Goal: Task Accomplishment & Management: Use online tool/utility

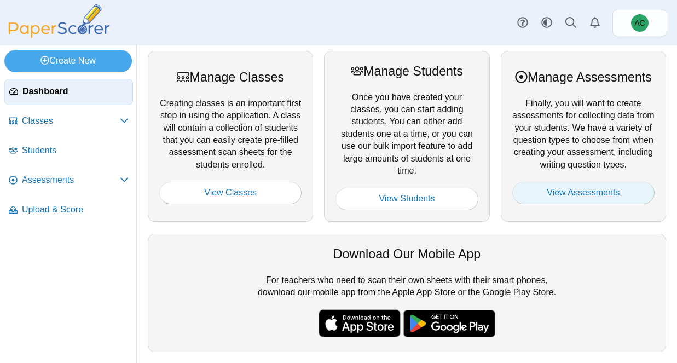
click at [585, 195] on link "View Assessments" at bounding box center [583, 193] width 142 height 22
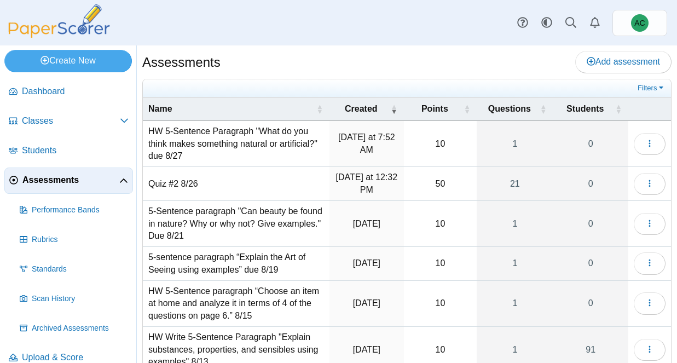
click at [168, 143] on td "HW 5-Sentence Paragraph "What do you think makes something natural or artificia…" at bounding box center [236, 144] width 187 height 46
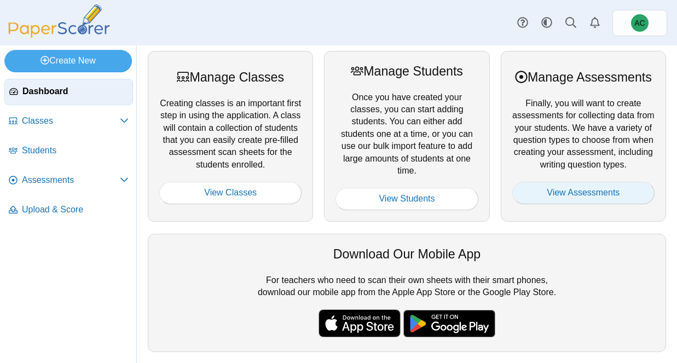
click at [540, 198] on link "View Assessments" at bounding box center [583, 193] width 142 height 22
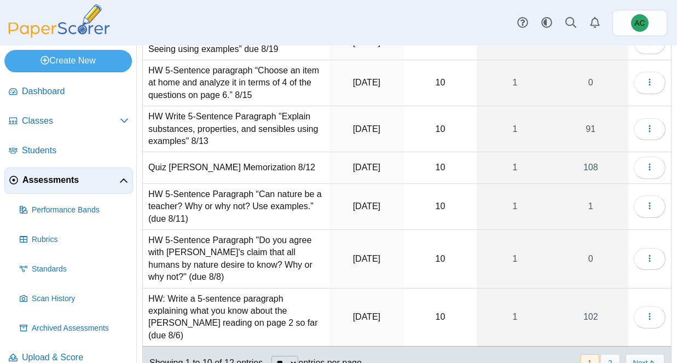
scroll to position [252, 0]
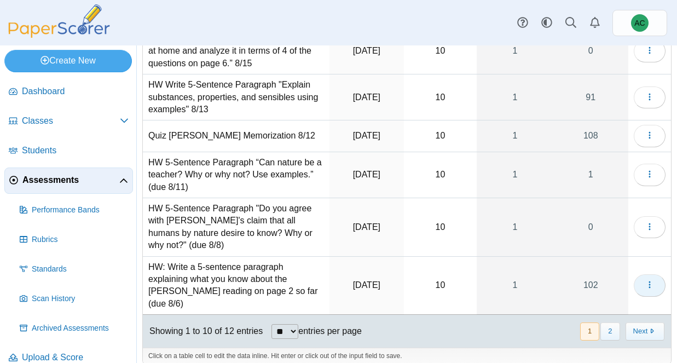
click at [649, 274] on button "button" at bounding box center [650, 285] width 32 height 22
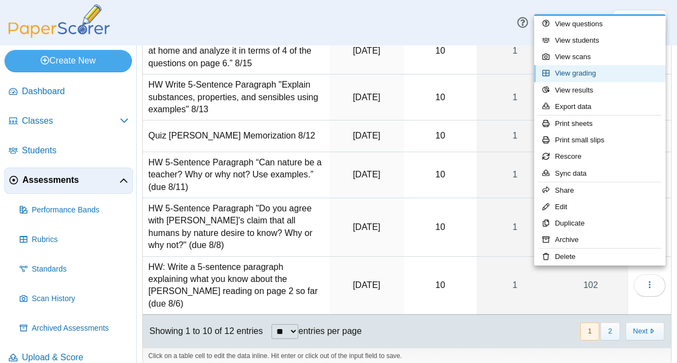
click at [587, 80] on link "View grading" at bounding box center [599, 73] width 131 height 16
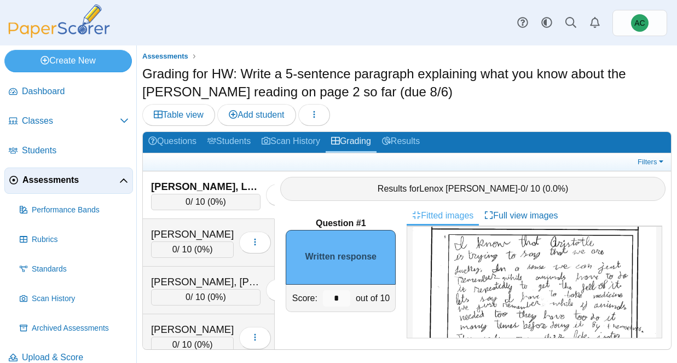
scroll to position [70, 0]
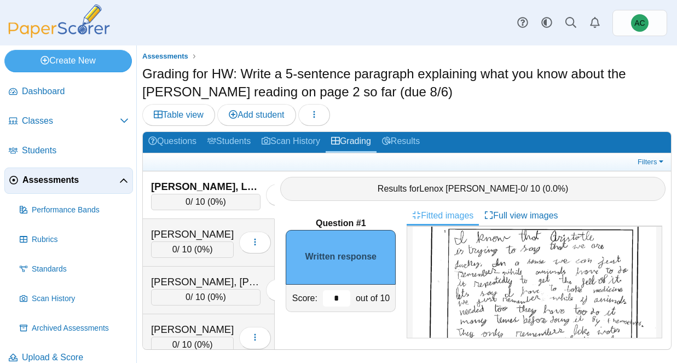
click at [344, 298] on input "*" at bounding box center [336, 298] width 27 height 16
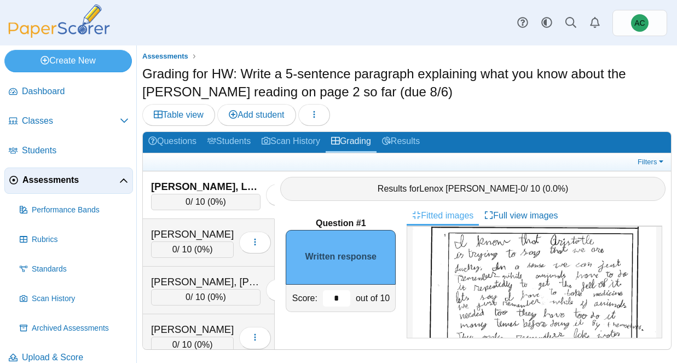
scroll to position [62, 0]
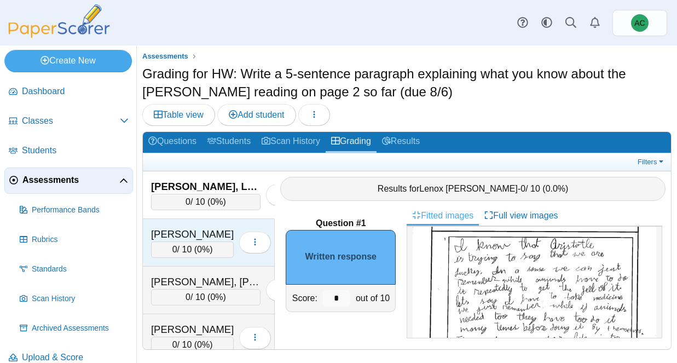
click at [183, 227] on div "[PERSON_NAME]" at bounding box center [192, 234] width 83 height 14
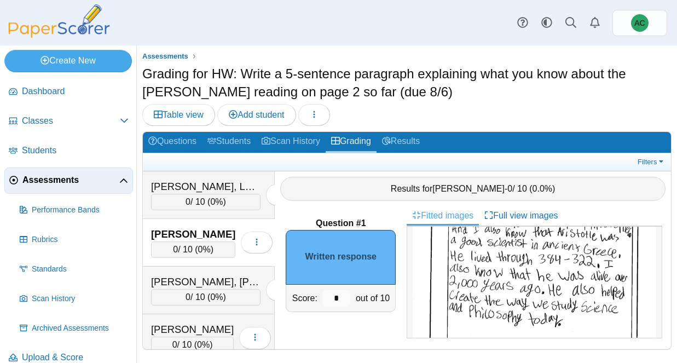
scroll to position [90, 0]
click at [336, 294] on input "*" at bounding box center [336, 298] width 27 height 16
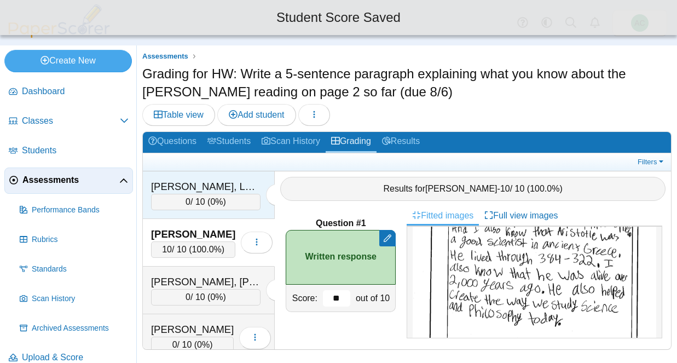
type input "**"
click at [200, 191] on div "Abbate, Lenox" at bounding box center [205, 187] width 109 height 14
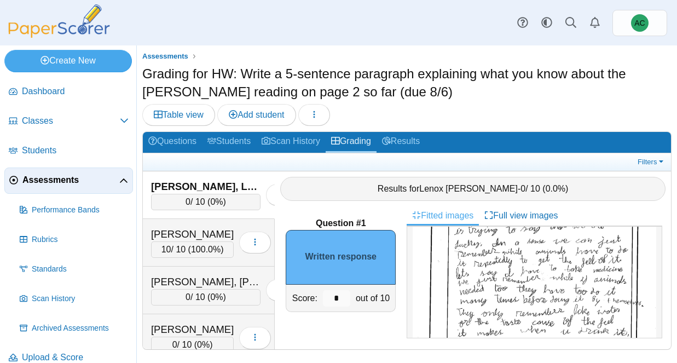
click at [197, 186] on div "Abbate, Lenox" at bounding box center [205, 187] width 109 height 14
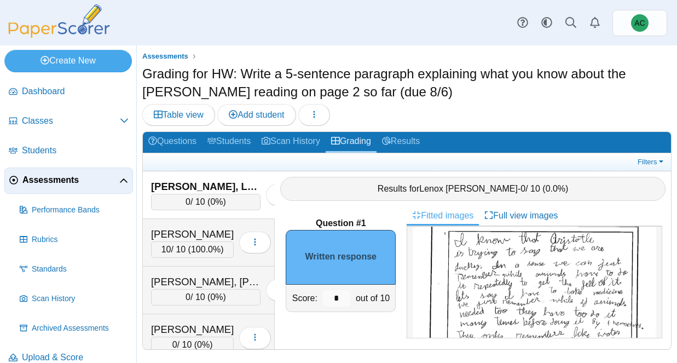
scroll to position [67, 0]
click at [343, 296] on input "*" at bounding box center [336, 298] width 27 height 16
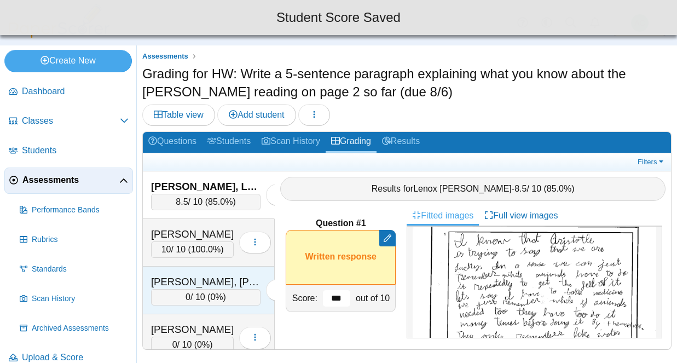
type input "***"
click at [172, 278] on div "[PERSON_NAME], [PERSON_NAME] [PERSON_NAME]" at bounding box center [205, 282] width 109 height 14
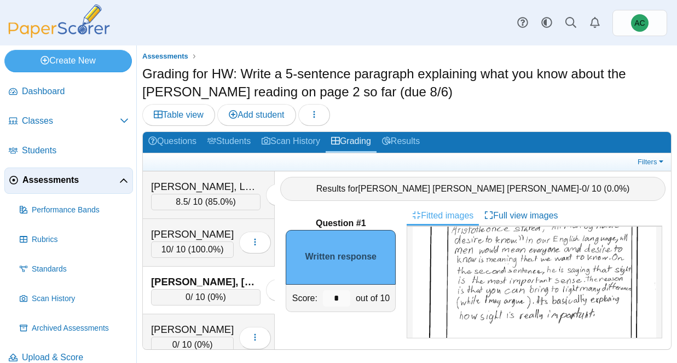
scroll to position [80, 0]
click at [351, 299] on div "*" at bounding box center [336, 298] width 33 height 27
click at [345, 298] on input "*" at bounding box center [336, 298] width 27 height 16
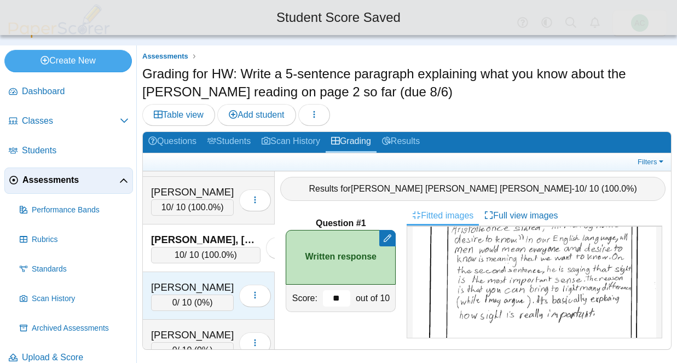
scroll to position [43, 0]
type input "**"
click at [165, 282] on div "Andersen, Blythe" at bounding box center [192, 287] width 83 height 14
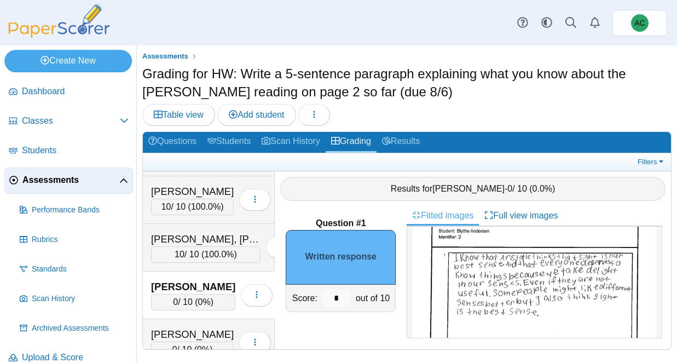
scroll to position [48, 0]
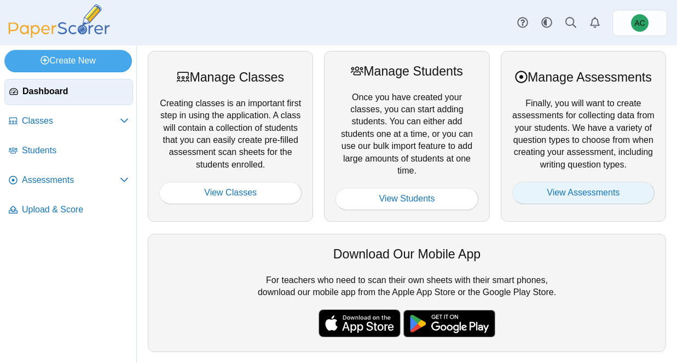
click at [587, 202] on link "View Assessments" at bounding box center [583, 193] width 142 height 22
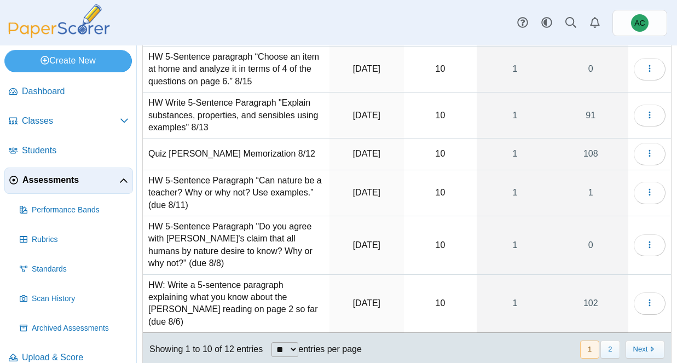
scroll to position [252, 0]
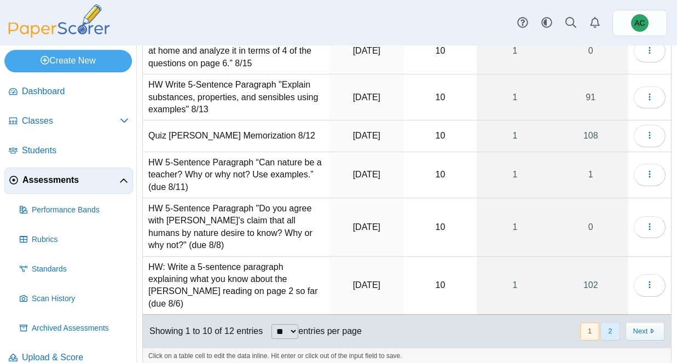
click at [606, 322] on button "2" at bounding box center [610, 331] width 19 height 18
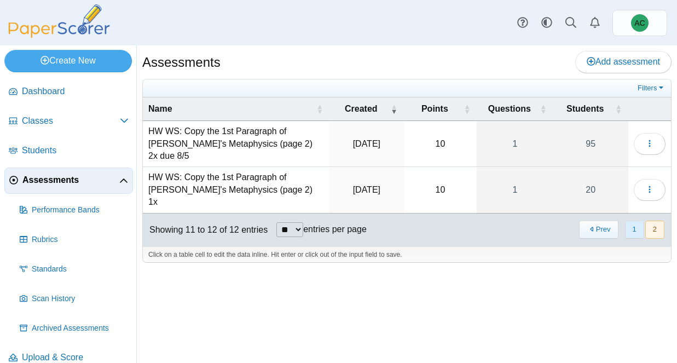
click at [626, 221] on button "1" at bounding box center [634, 230] width 19 height 18
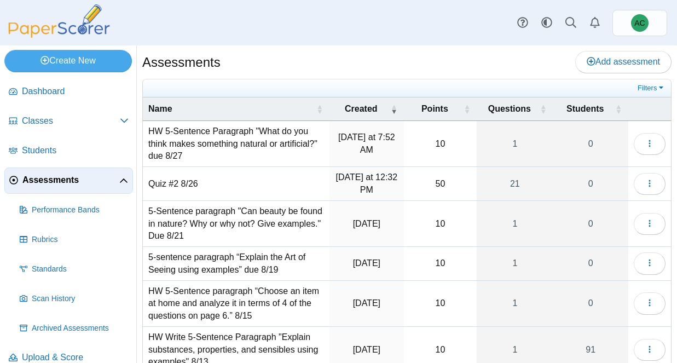
scroll to position [252, 0]
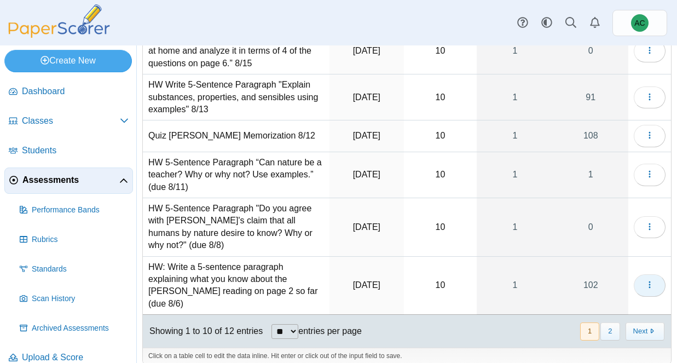
click at [639, 274] on button "button" at bounding box center [650, 285] width 32 height 22
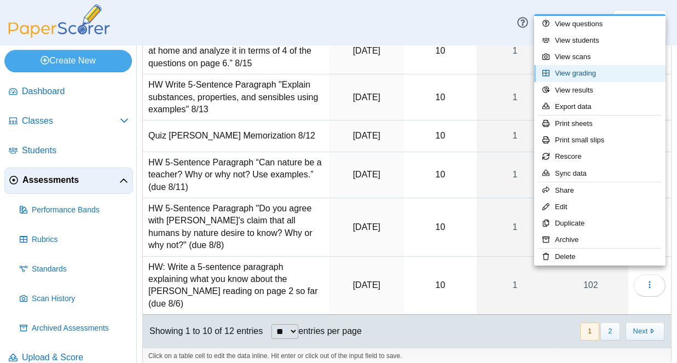
click at [587, 71] on link "View grading" at bounding box center [599, 73] width 131 height 16
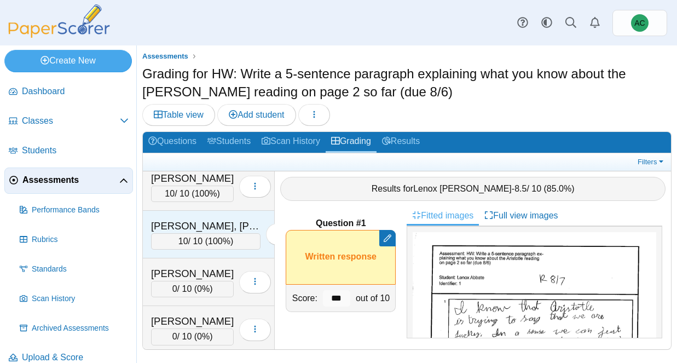
scroll to position [57, 0]
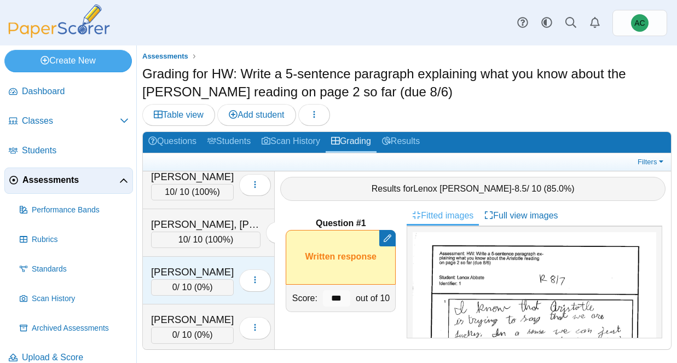
click at [204, 268] on div "Andersen, Blythe" at bounding box center [192, 272] width 83 height 14
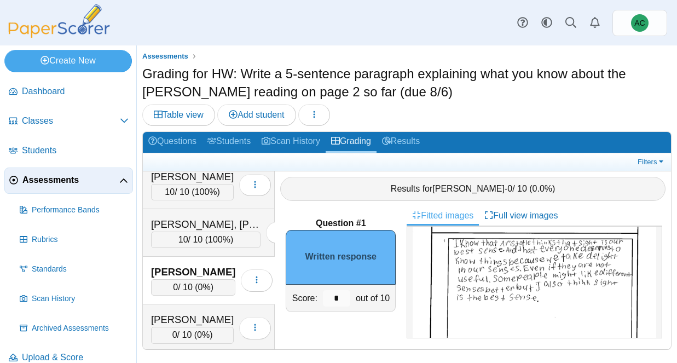
scroll to position [64, 0]
click at [338, 298] on input "*" at bounding box center [336, 298] width 27 height 16
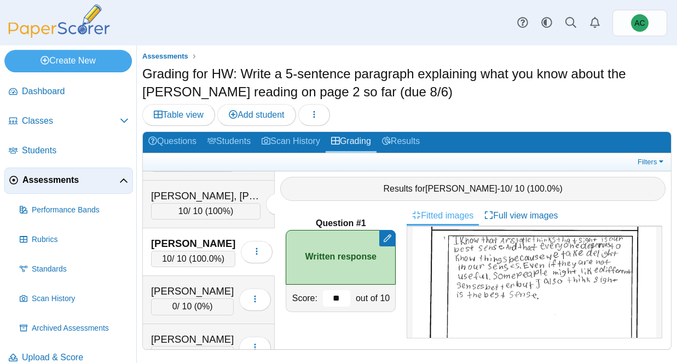
scroll to position [90, 0]
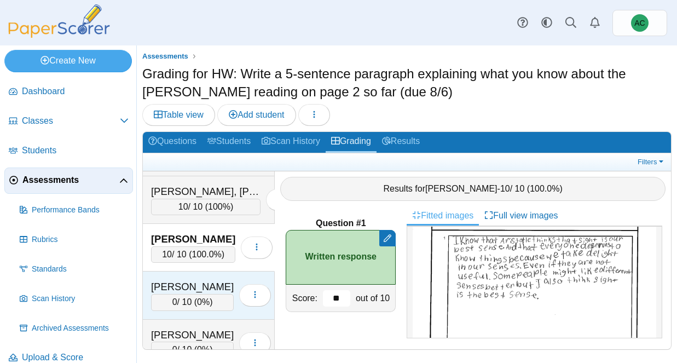
type input "**"
click at [172, 280] on div "[PERSON_NAME]" at bounding box center [192, 287] width 83 height 14
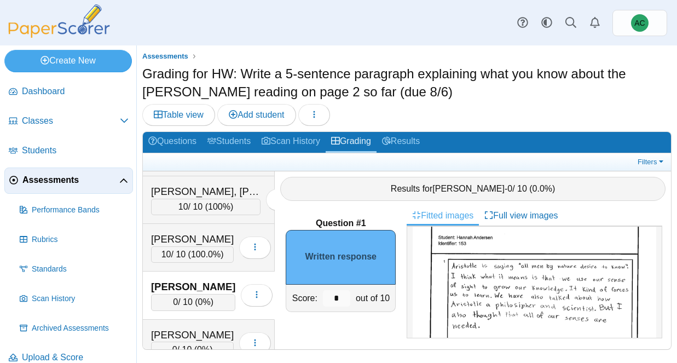
scroll to position [41, 0]
click at [350, 303] on div "*" at bounding box center [336, 298] width 33 height 27
click at [343, 296] on input "*" at bounding box center [336, 298] width 27 height 16
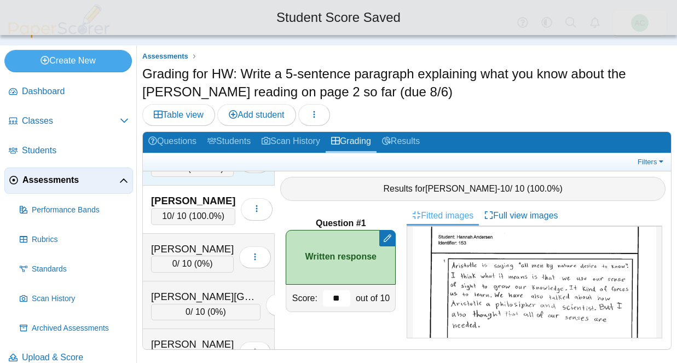
scroll to position [177, 0]
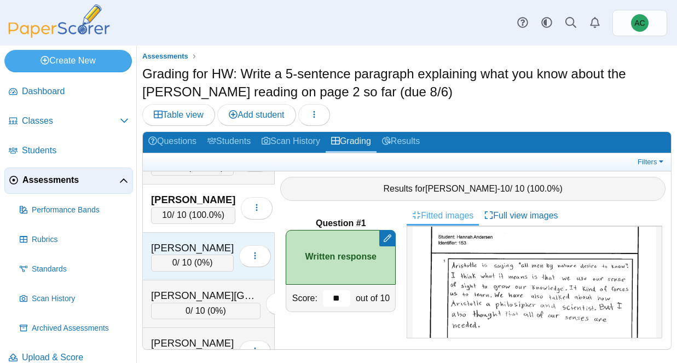
type input "**"
click at [175, 248] on div "[PERSON_NAME]" at bounding box center [192, 248] width 83 height 14
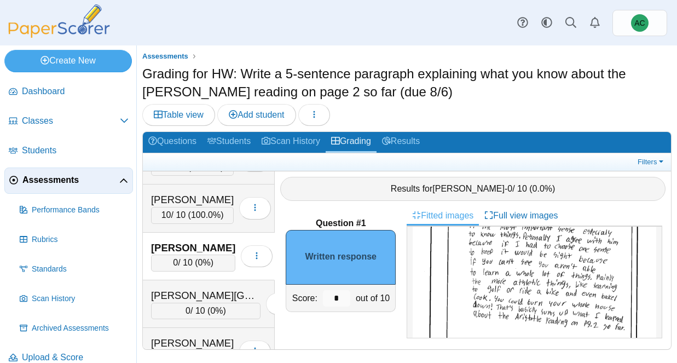
scroll to position [101, 0]
click at [342, 296] on input "*" at bounding box center [336, 298] width 27 height 16
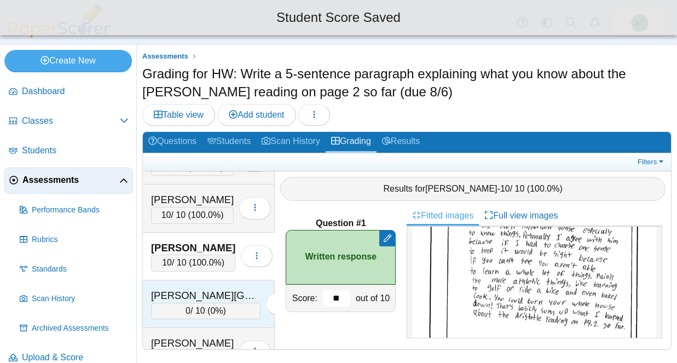
type input "**"
click at [203, 287] on div "Ardelean, Charlotte 0 / 10 ( 0% ) Loading…" at bounding box center [209, 304] width 132 height 48
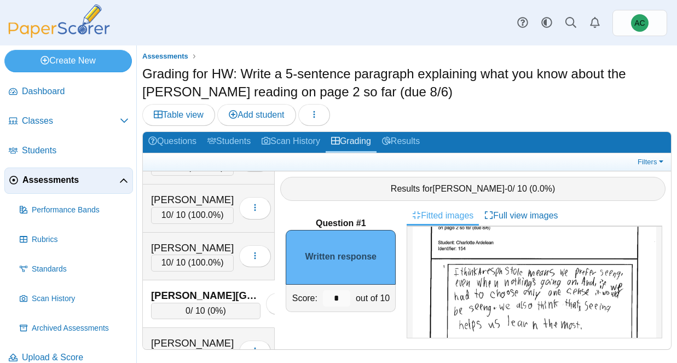
scroll to position [47, 0]
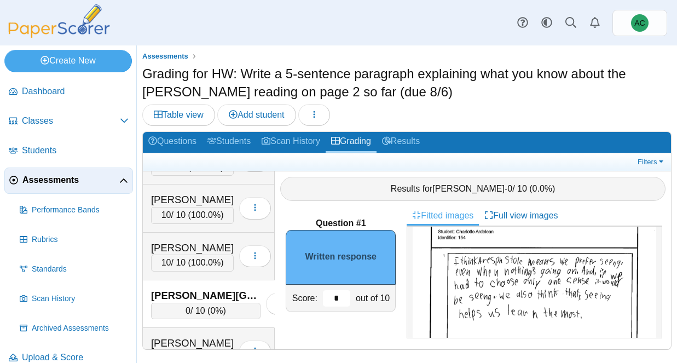
click at [345, 301] on input "*" at bounding box center [336, 298] width 27 height 16
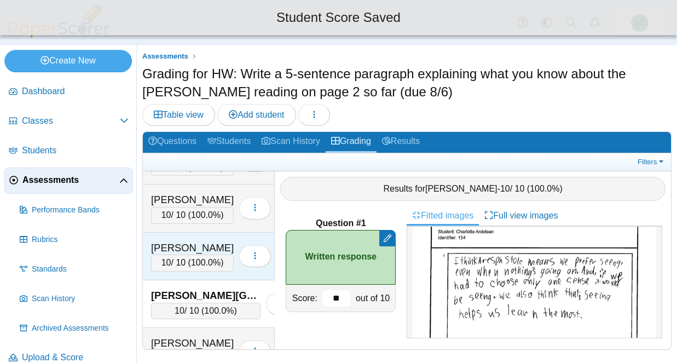
scroll to position [220, 0]
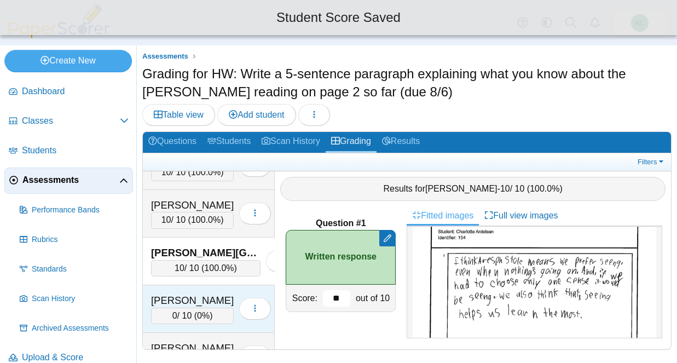
type input "**"
click at [200, 292] on div "Arnold, Kate 0 / 10 ( 0% ) Loading…" at bounding box center [209, 309] width 132 height 48
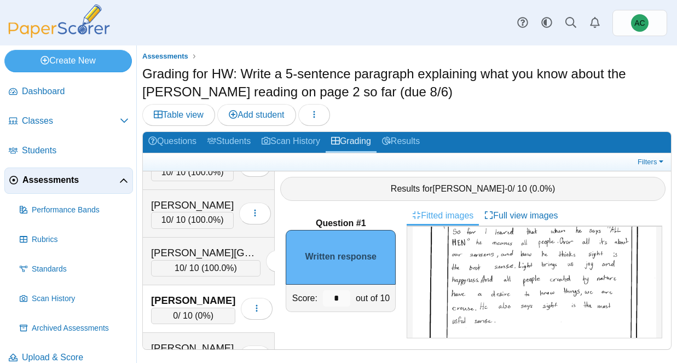
scroll to position [76, 0]
click at [347, 295] on input "*" at bounding box center [336, 298] width 27 height 16
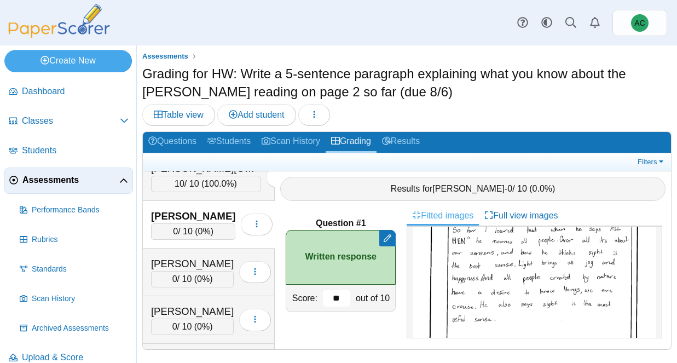
scroll to position [307, 0]
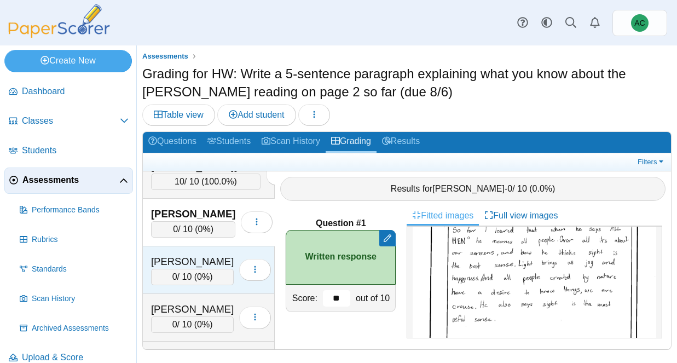
type input "**"
click at [175, 250] on div "Arunkumar, Tharan 0 / 10 ( 0% ) Loading…" at bounding box center [209, 270] width 132 height 48
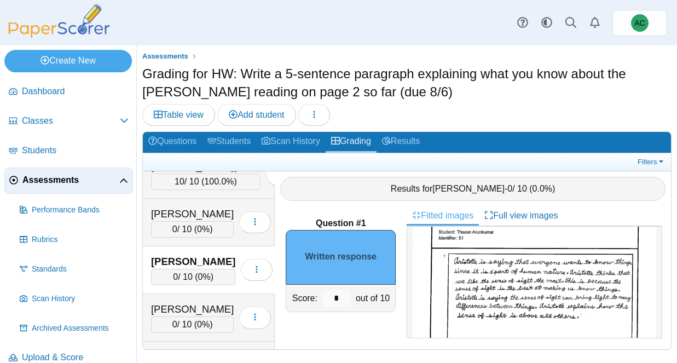
scroll to position [48, 0]
click at [341, 295] on input "*" at bounding box center [336, 298] width 27 height 16
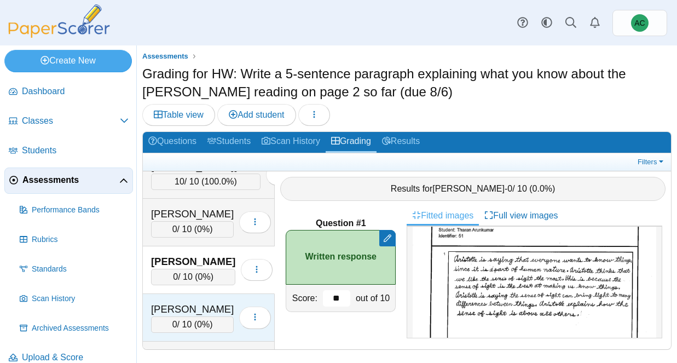
type input "**"
click at [168, 306] on div "Ast, Liam" at bounding box center [192, 309] width 83 height 14
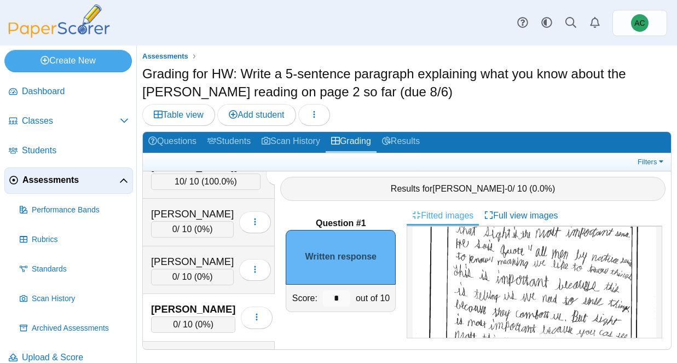
scroll to position [99, 0]
click at [347, 290] on input "*" at bounding box center [336, 298] width 27 height 16
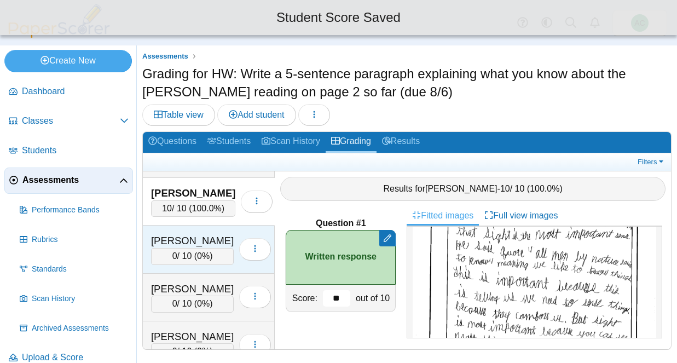
scroll to position [424, 0]
type input "**"
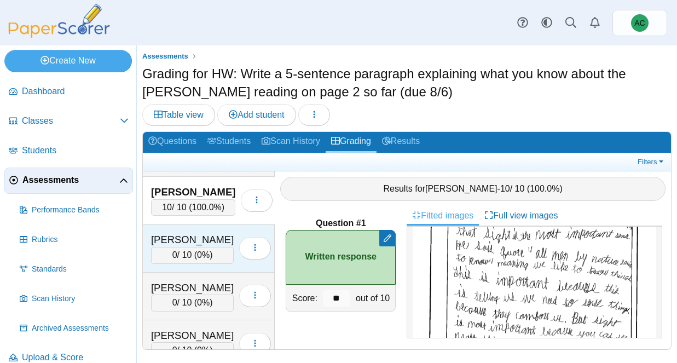
click at [186, 238] on div "[PERSON_NAME]" at bounding box center [192, 240] width 83 height 14
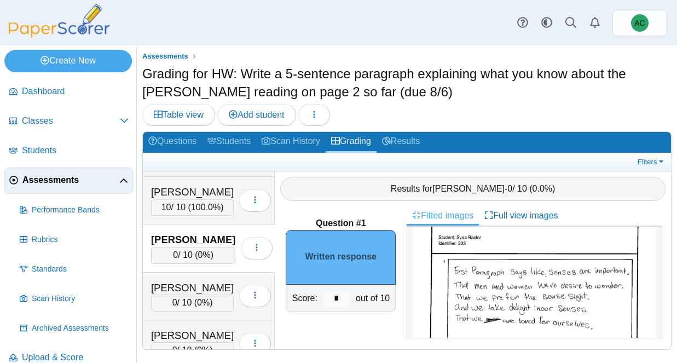
scroll to position [49, 0]
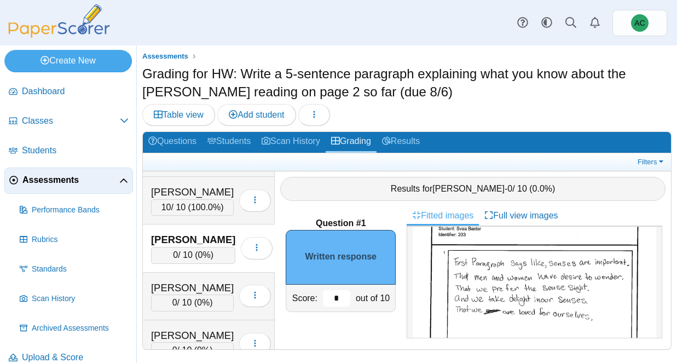
click at [344, 301] on input "*" at bounding box center [336, 298] width 27 height 16
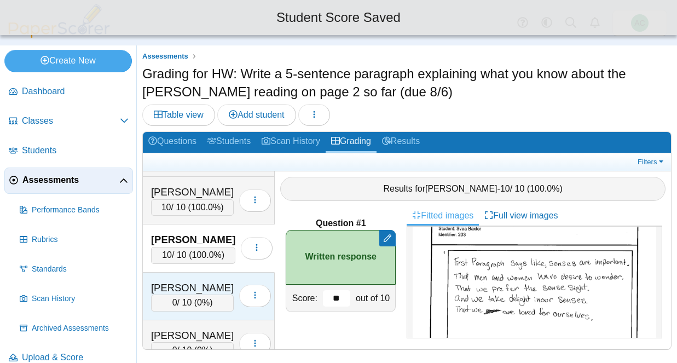
type input "**"
click at [176, 276] on div "Begley, Taylor 0 / 10 ( 0% ) Loading…" at bounding box center [209, 297] width 132 height 48
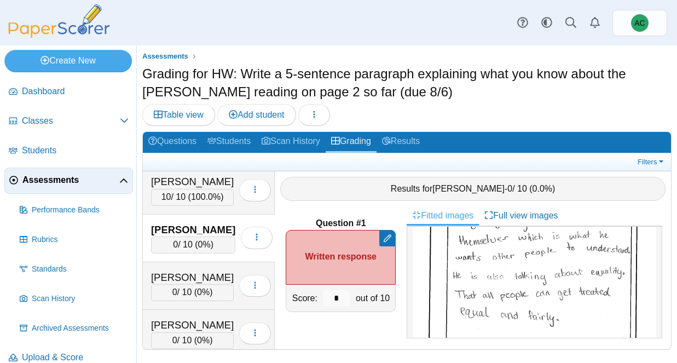
scroll to position [114, 0]
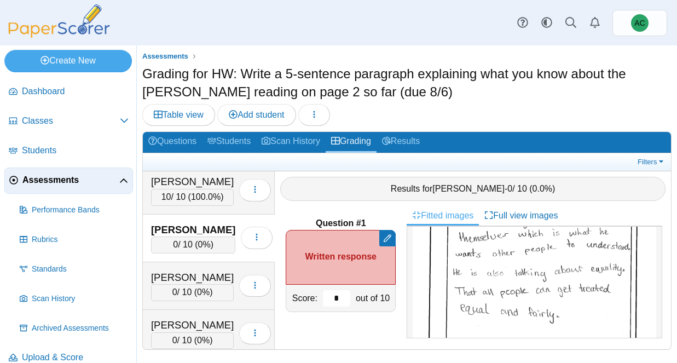
click at [340, 293] on input "*" at bounding box center [336, 298] width 27 height 16
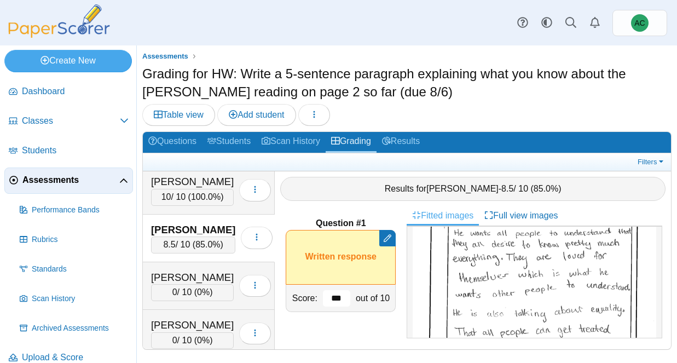
scroll to position [43, 0]
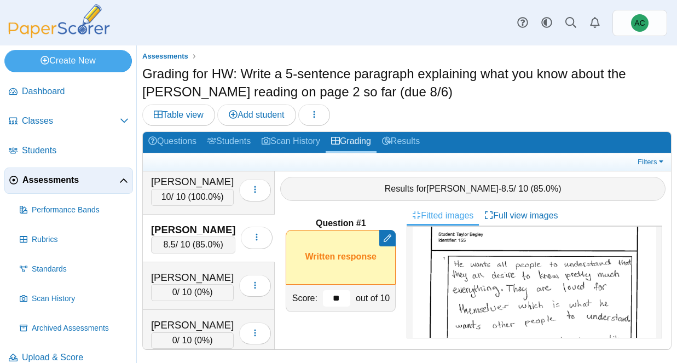
type input "*"
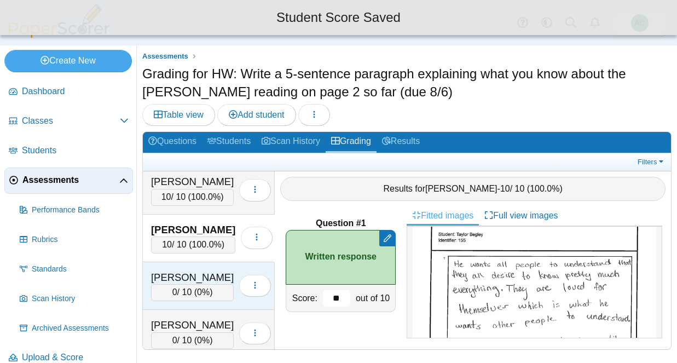
type input "**"
click at [189, 275] on div "[PERSON_NAME]" at bounding box center [192, 277] width 83 height 14
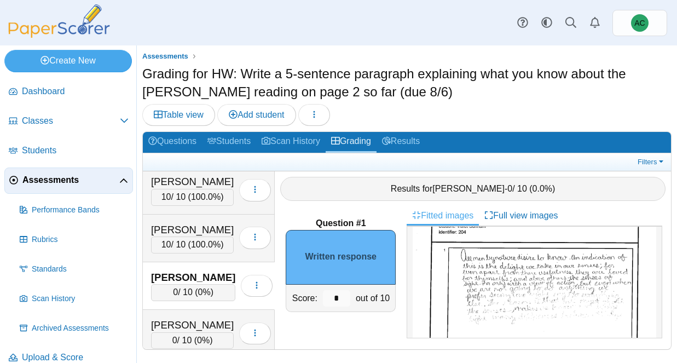
scroll to position [0, 0]
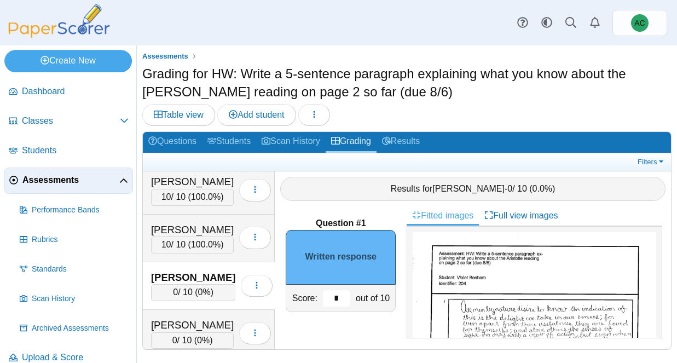
click at [341, 299] on input "*" at bounding box center [336, 298] width 27 height 16
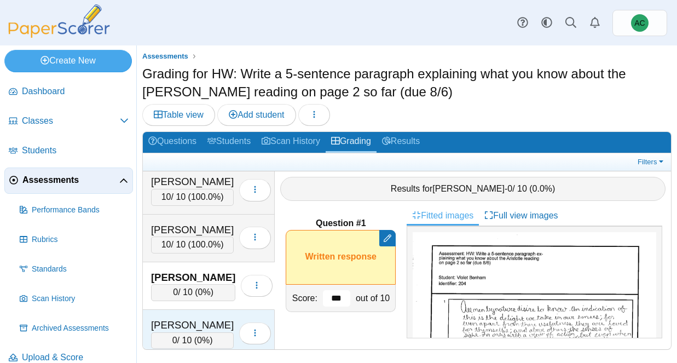
type input "***"
click at [199, 326] on div "[PERSON_NAME]" at bounding box center [192, 325] width 83 height 14
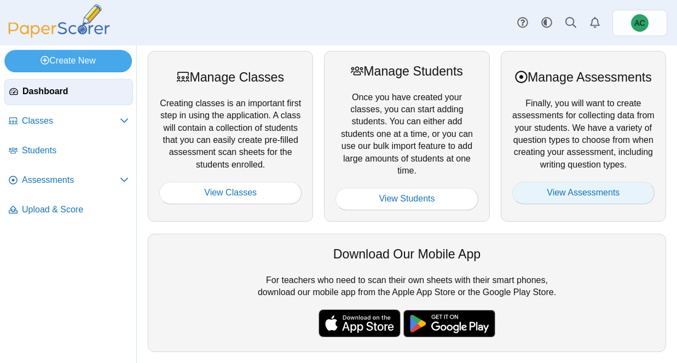
click at [589, 204] on link "View Assessments" at bounding box center [583, 193] width 142 height 22
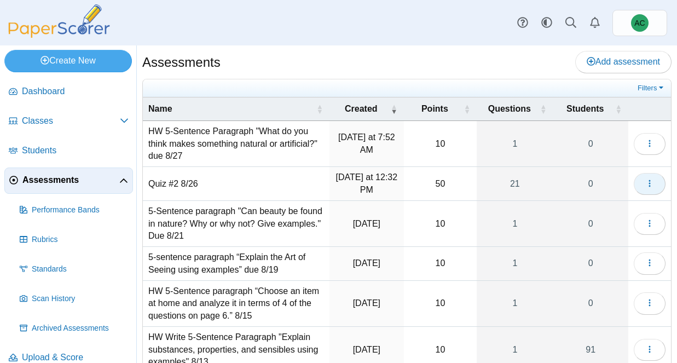
click at [653, 179] on icon "button" at bounding box center [649, 183] width 9 height 9
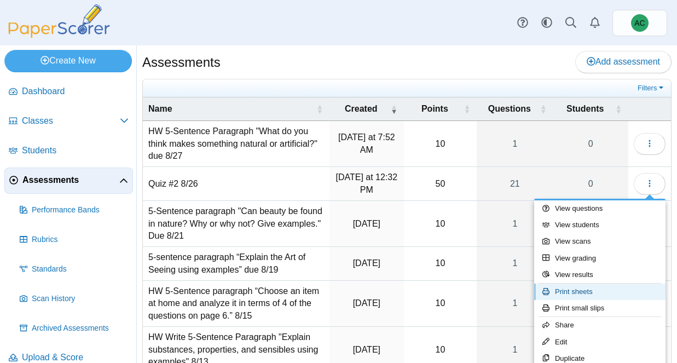
click at [584, 292] on link "Print sheets" at bounding box center [599, 292] width 131 height 16
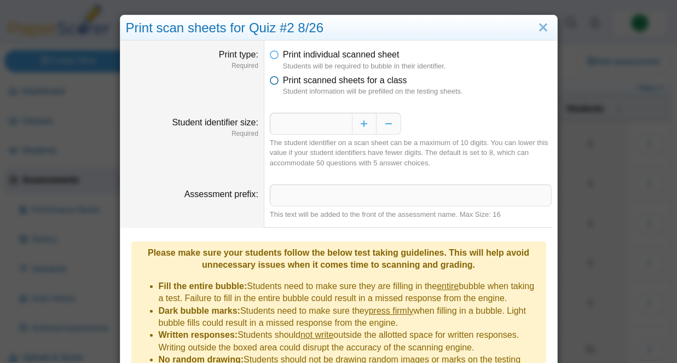
click at [322, 79] on span "Print scanned sheets for a class" at bounding box center [345, 80] width 124 height 9
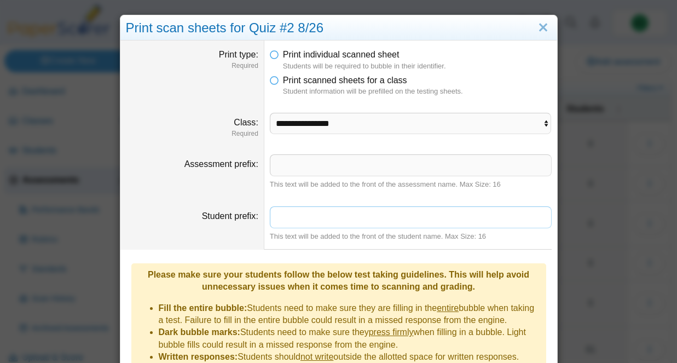
scroll to position [8, 0]
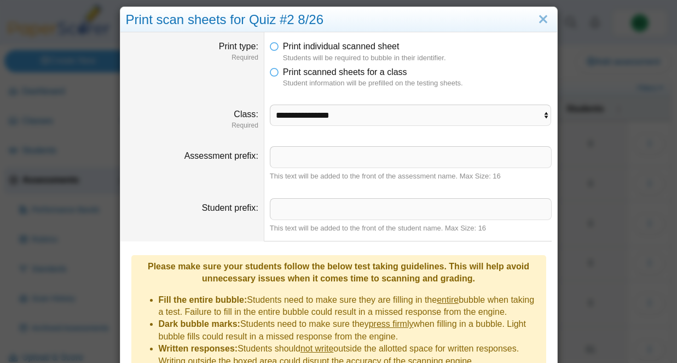
click at [433, 133] on dd "**********" at bounding box center [410, 117] width 293 height 42
click at [414, 121] on select "**********" at bounding box center [411, 115] width 282 height 21
click at [270, 105] on select "**********" at bounding box center [411, 115] width 282 height 21
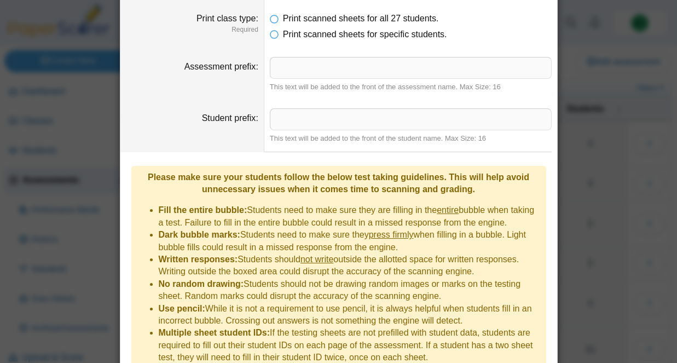
scroll to position [190, 0]
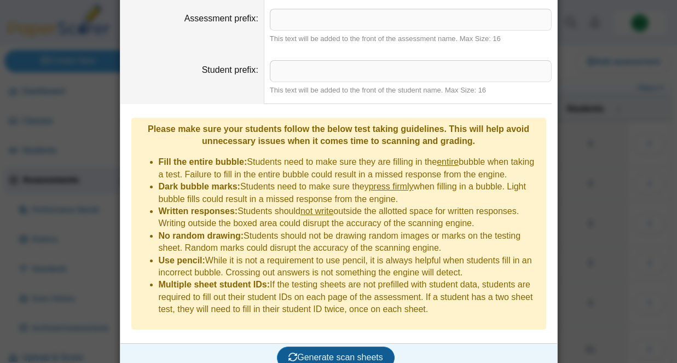
click at [336, 350] on button "Generate scan sheets" at bounding box center [336, 358] width 118 height 22
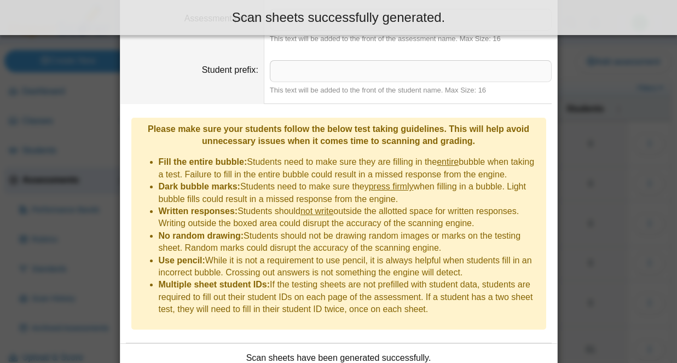
scroll to position [278, 0]
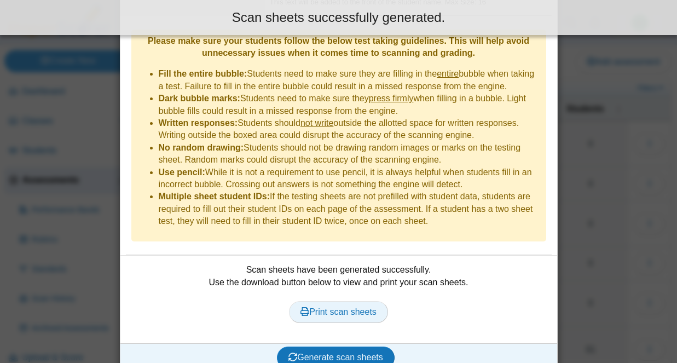
click at [314, 302] on link "Print scan sheets" at bounding box center [338, 312] width 99 height 22
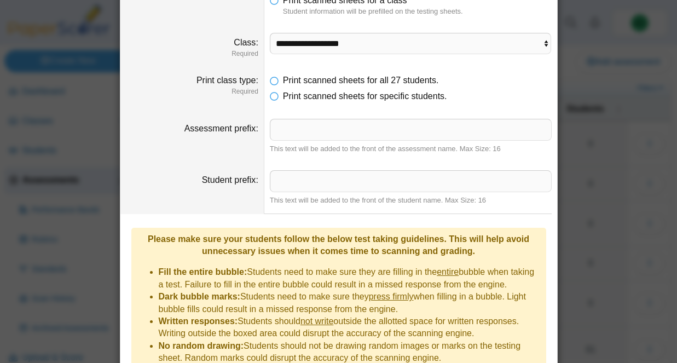
scroll to position [0, 0]
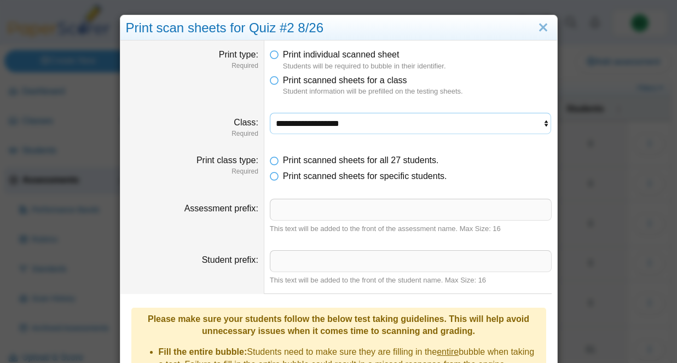
click at [305, 120] on select "**********" at bounding box center [411, 123] width 282 height 21
select select "**********"
click at [270, 113] on select "**********" at bounding box center [411, 123] width 282 height 21
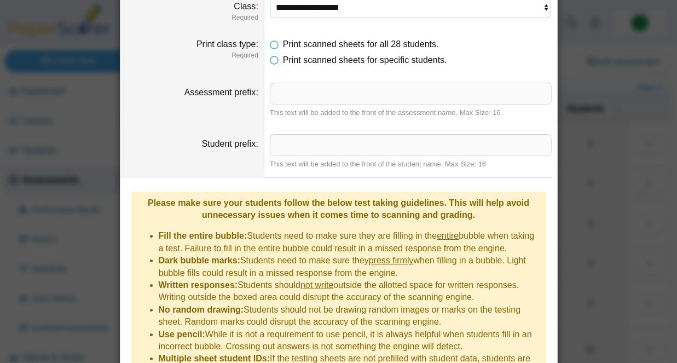
scroll to position [278, 0]
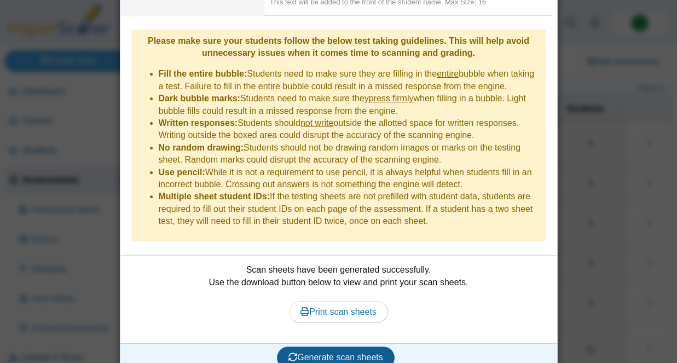
click at [333, 353] on span "Generate scan sheets" at bounding box center [336, 357] width 95 height 9
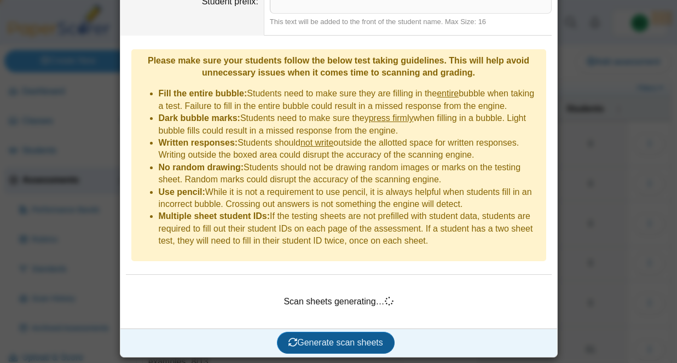
scroll to position [243, 0]
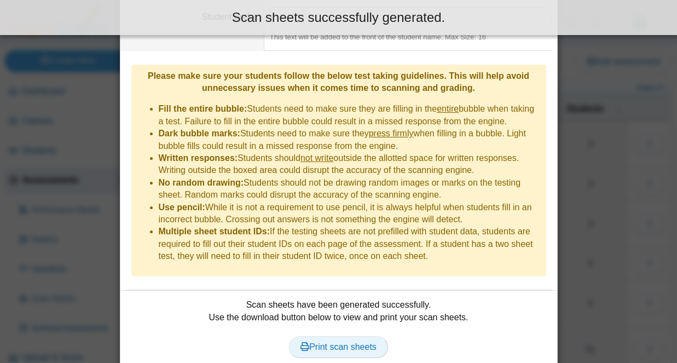
click at [341, 336] on link "Print scan sheets" at bounding box center [338, 347] width 99 height 22
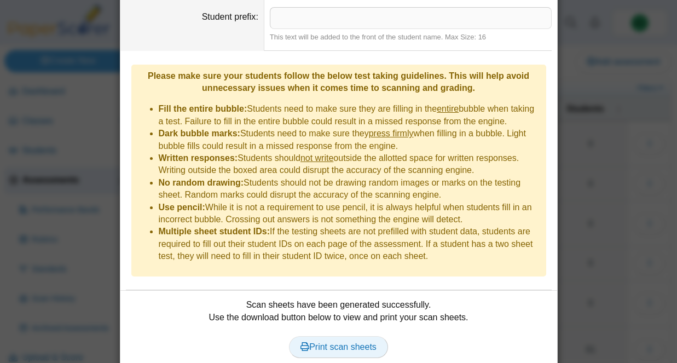
scroll to position [0, 0]
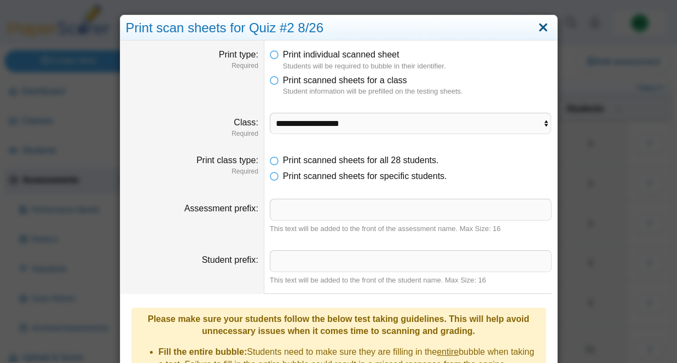
click at [545, 31] on link "Close" at bounding box center [543, 28] width 17 height 19
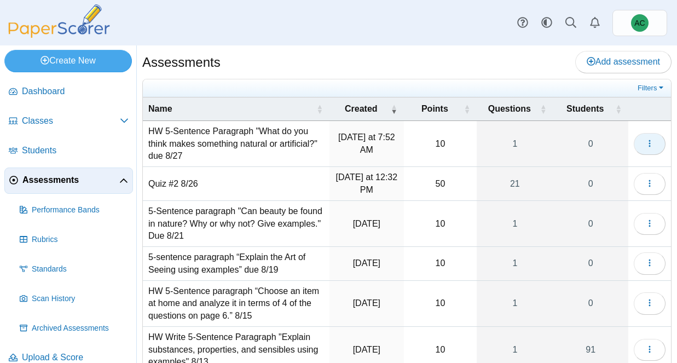
click at [657, 141] on button "button" at bounding box center [650, 144] width 32 height 22
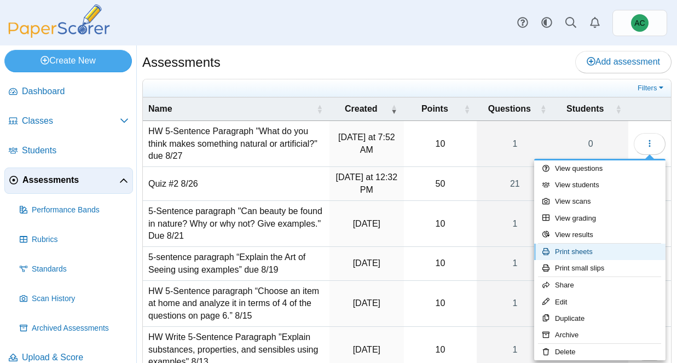
click at [577, 253] on link "Print sheets" at bounding box center [599, 252] width 131 height 16
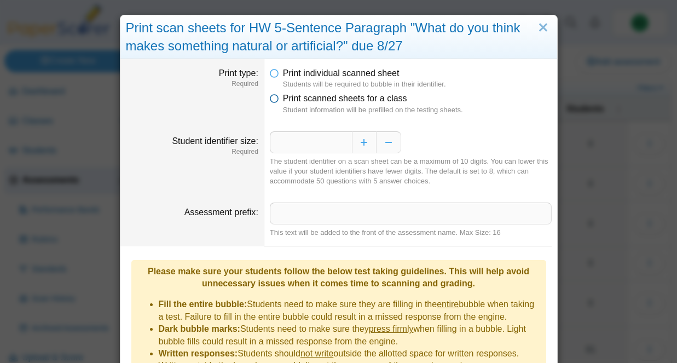
click at [389, 93] on label "Print scanned sheets for a class" at bounding box center [345, 99] width 124 height 12
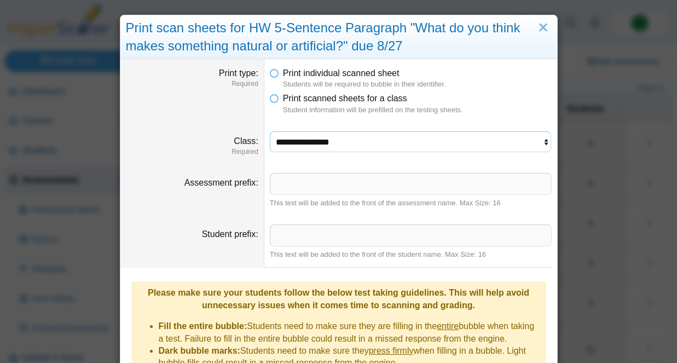
click at [319, 142] on select "**********" at bounding box center [411, 141] width 282 height 21
click at [270, 131] on select "**********" at bounding box center [411, 141] width 282 height 21
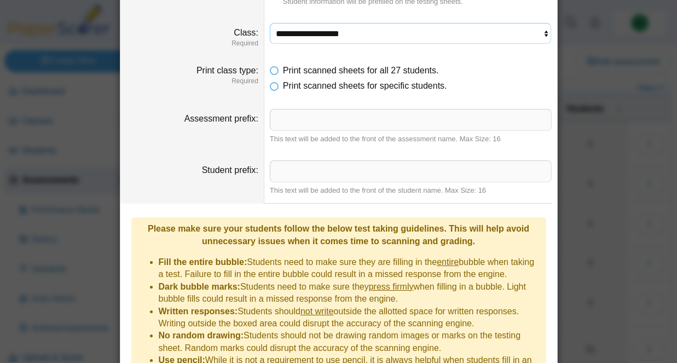
scroll to position [208, 0]
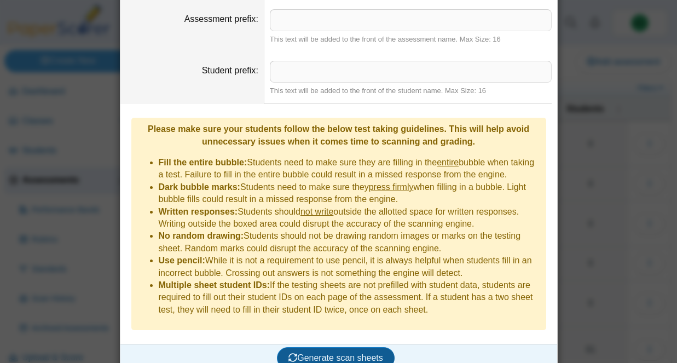
click at [345, 353] on span "Generate scan sheets" at bounding box center [336, 357] width 95 height 9
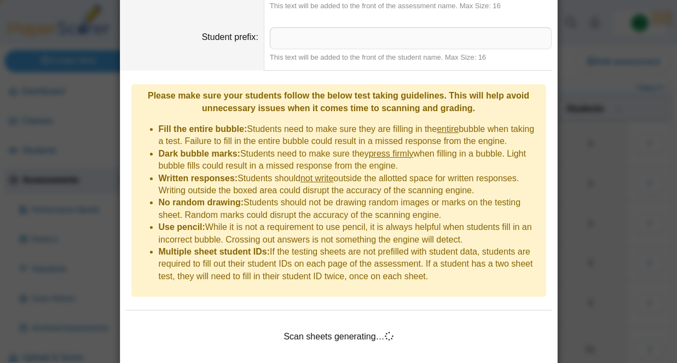
scroll to position [256, 0]
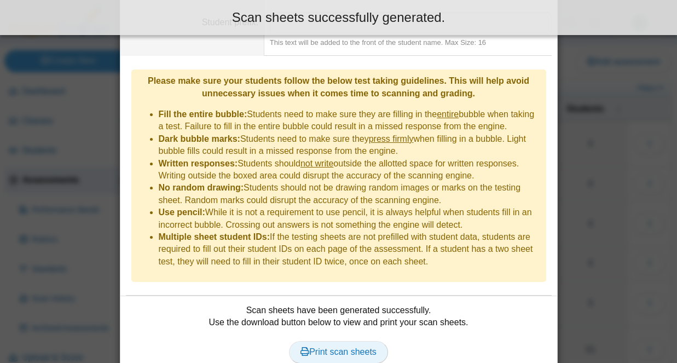
click at [335, 347] on span "Print scan sheets" at bounding box center [339, 351] width 76 height 9
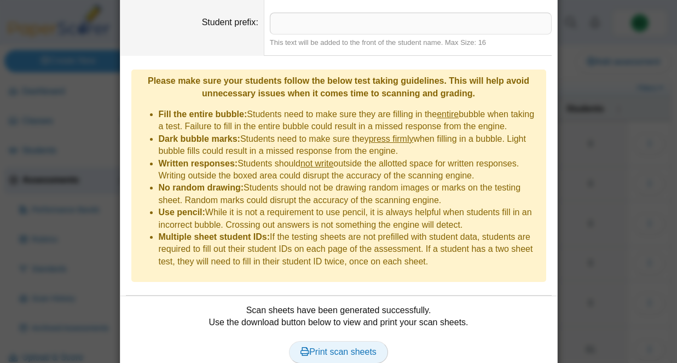
scroll to position [0, 0]
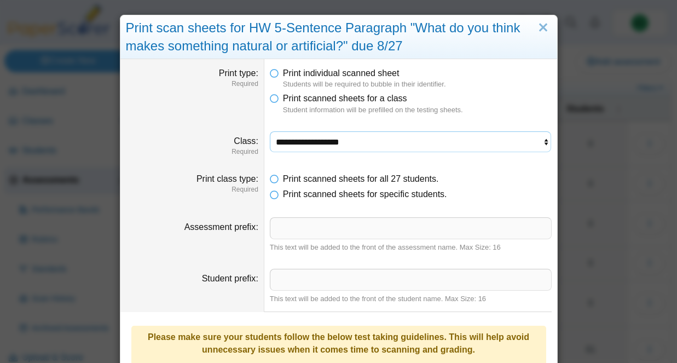
click at [373, 143] on select "**********" at bounding box center [411, 141] width 282 height 21
select select "**********"
click at [270, 131] on select "**********" at bounding box center [411, 141] width 282 height 21
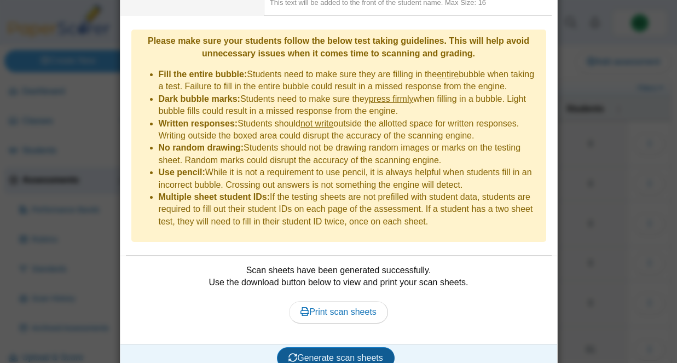
click at [351, 347] on button "Generate scan sheets" at bounding box center [336, 358] width 118 height 22
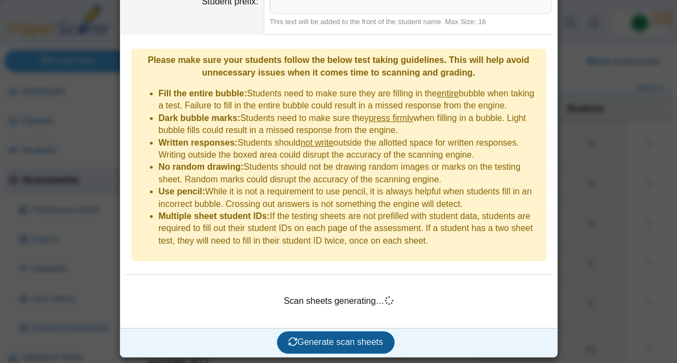
scroll to position [262, 0]
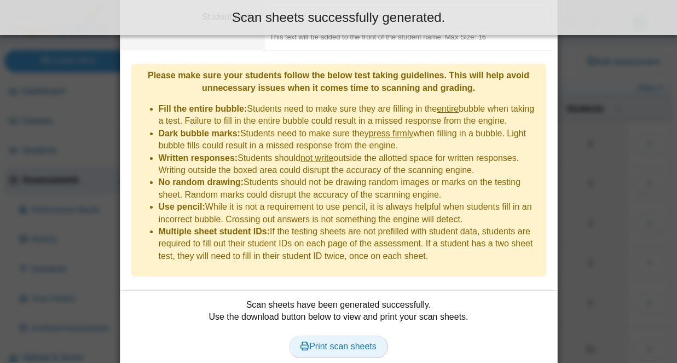
click at [355, 342] on span "Print scan sheets" at bounding box center [339, 346] width 76 height 9
